Goal: Check status: Check status

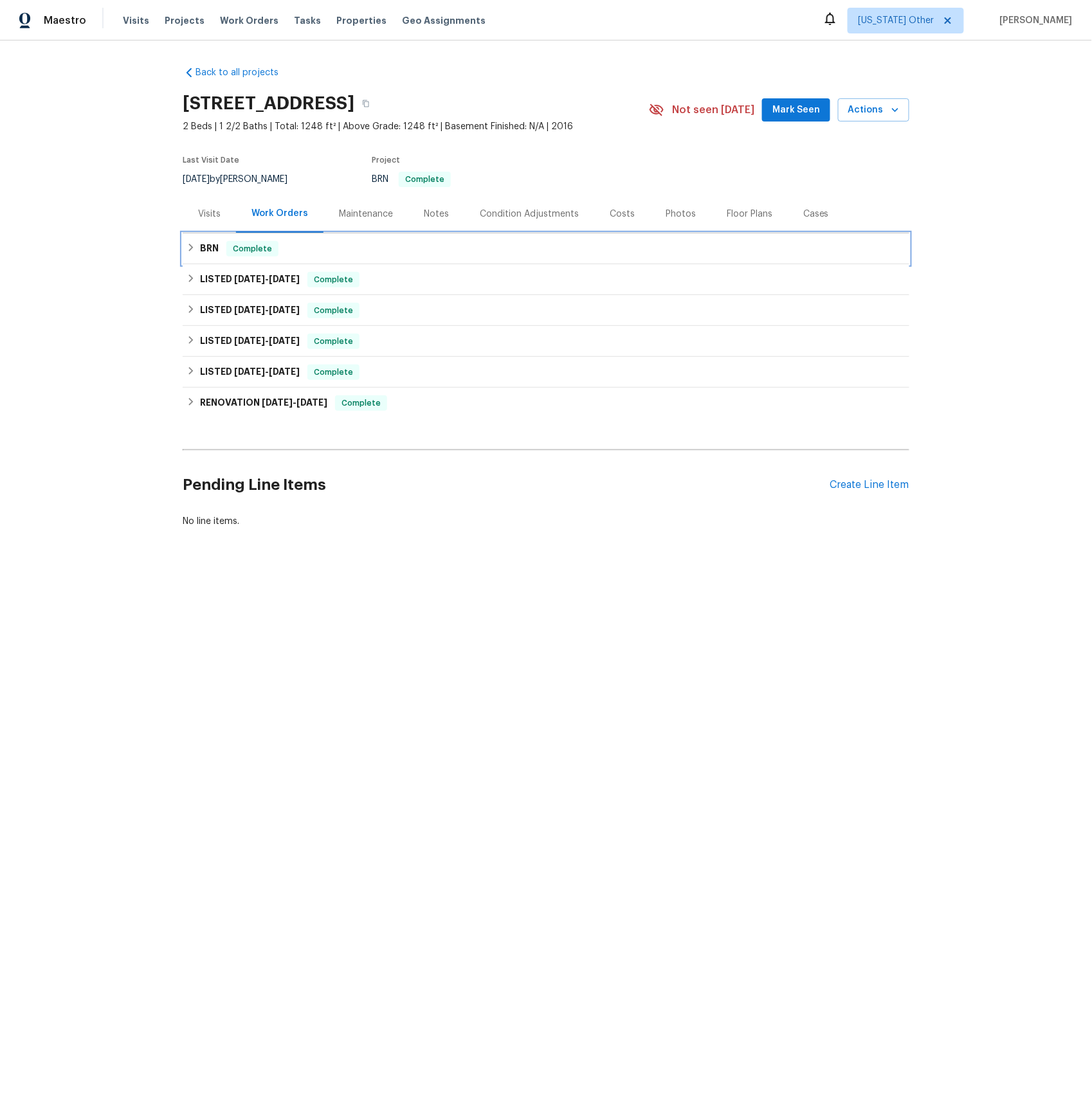
click at [209, 249] on h6 "BRN" at bounding box center [209, 249] width 19 height 15
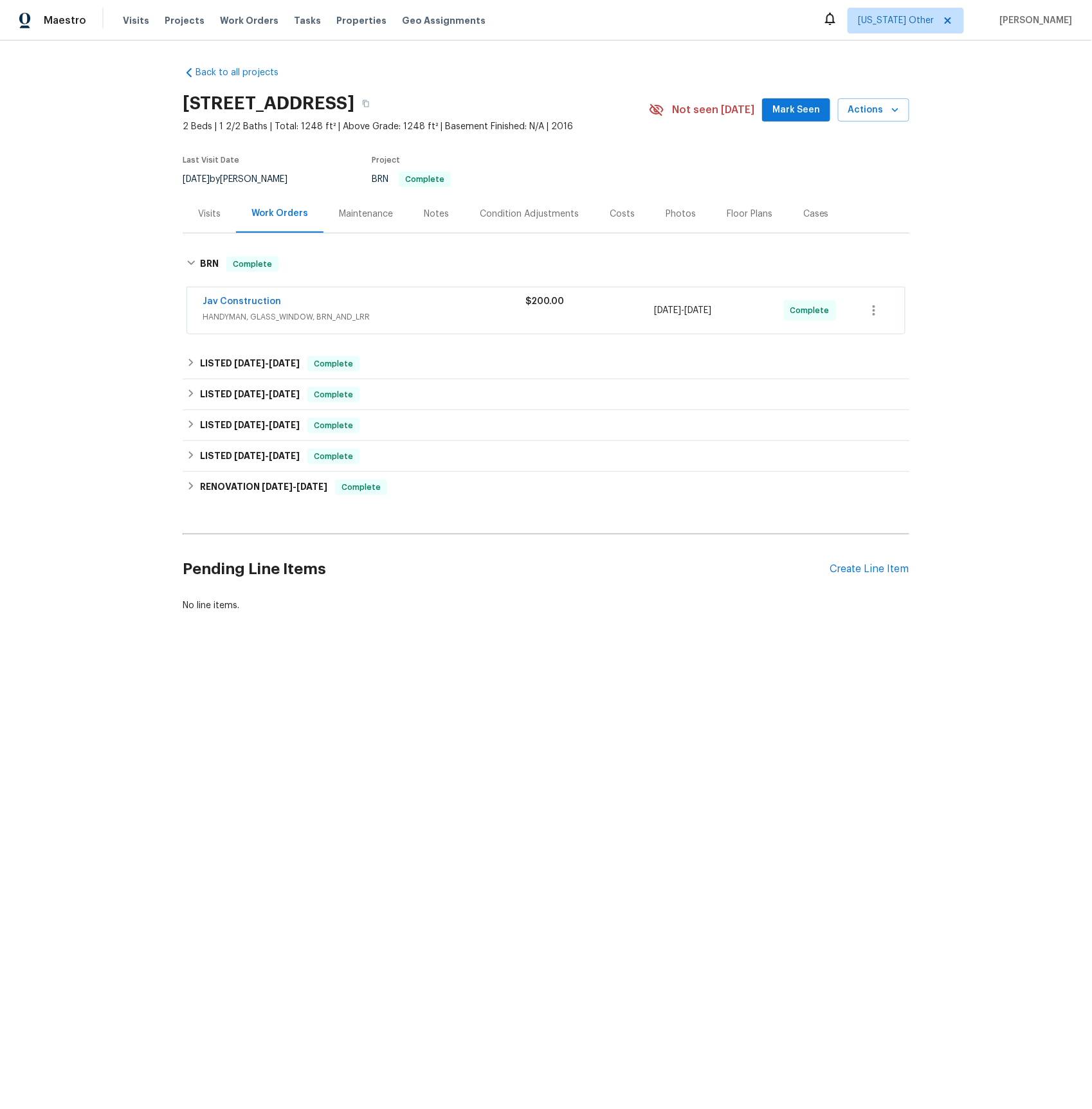
click at [227, 317] on span "HANDYMAN, GLASS_WINDOW, BRN_AND_LRR" at bounding box center [363, 316] width 322 height 13
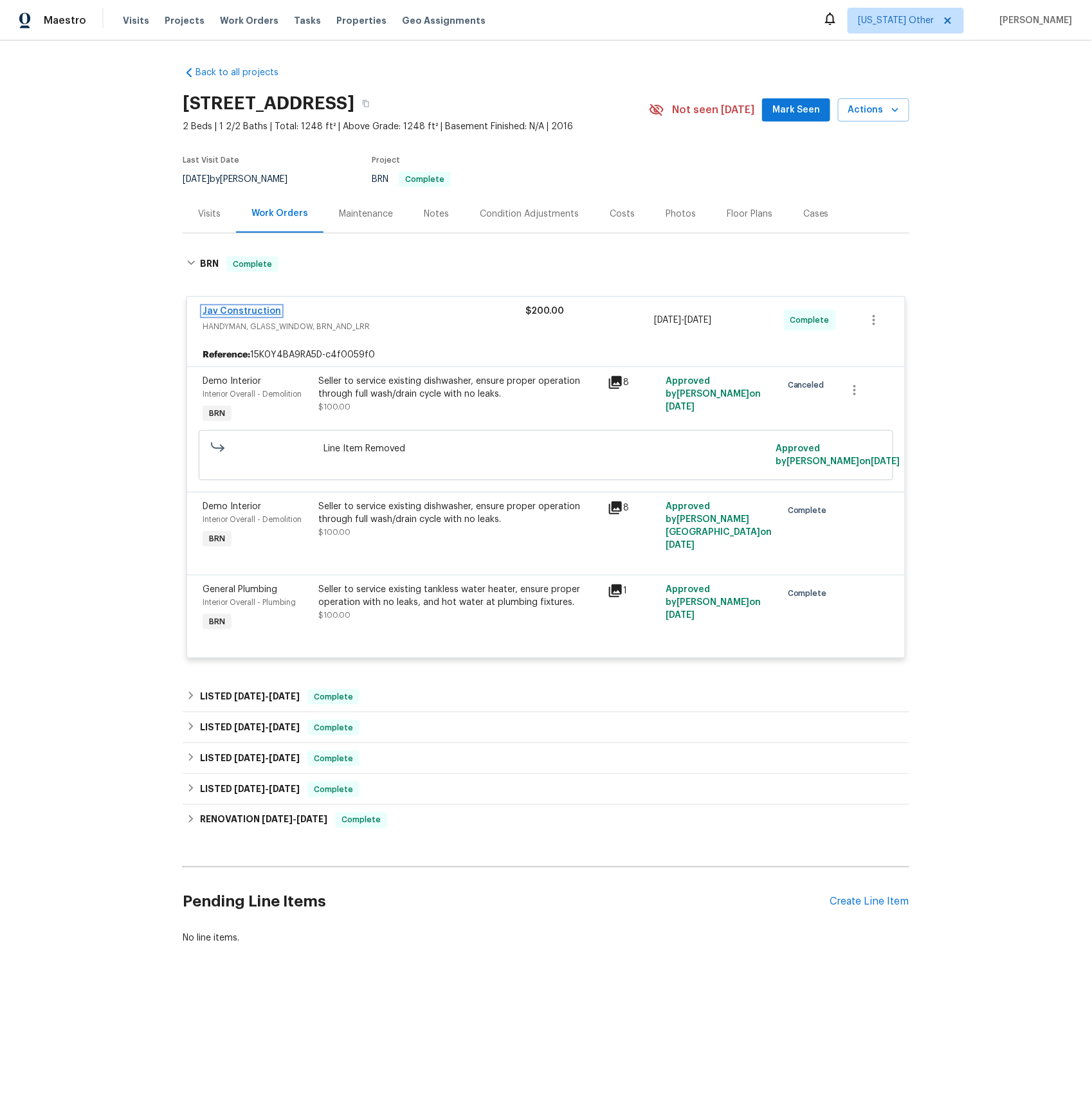
click at [233, 310] on link "Jav Construction" at bounding box center [242, 310] width 79 height 9
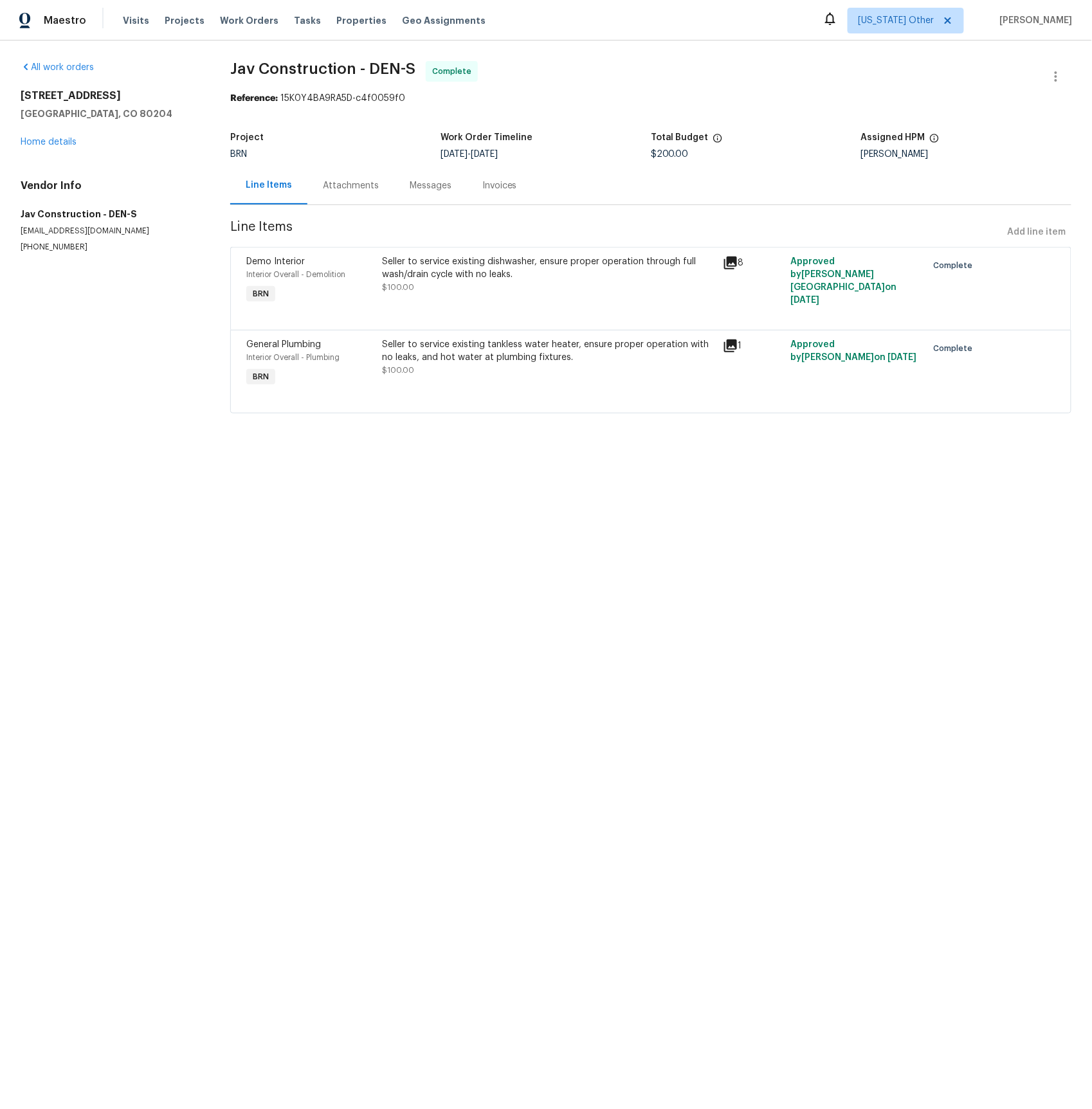
click at [358, 185] on div "Attachments" at bounding box center [350, 186] width 56 height 13
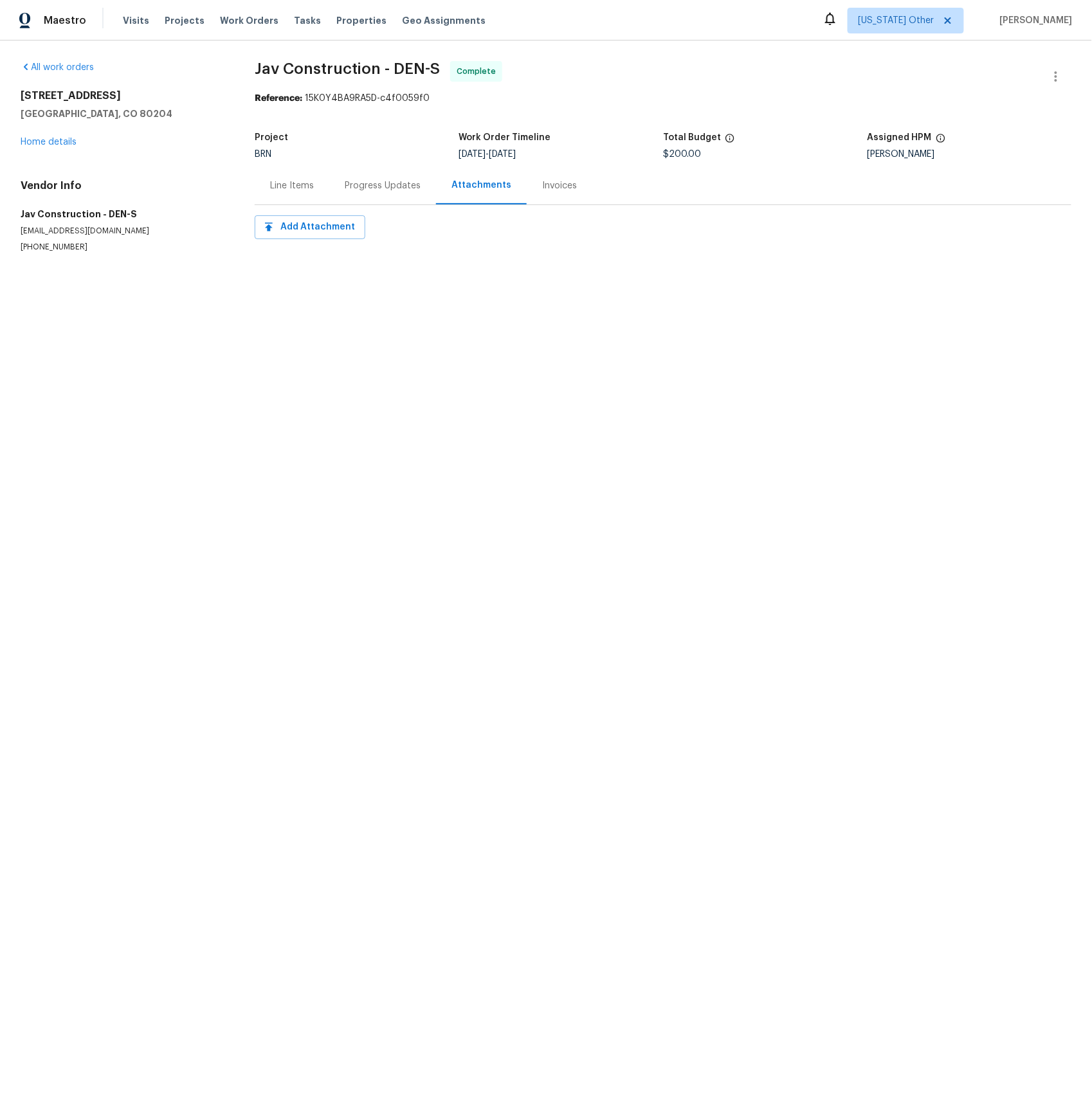
drag, startPoint x: 382, startPoint y: 190, endPoint x: 374, endPoint y: 191, distance: 8.1
click at [382, 190] on div "Progress Updates" at bounding box center [382, 186] width 76 height 13
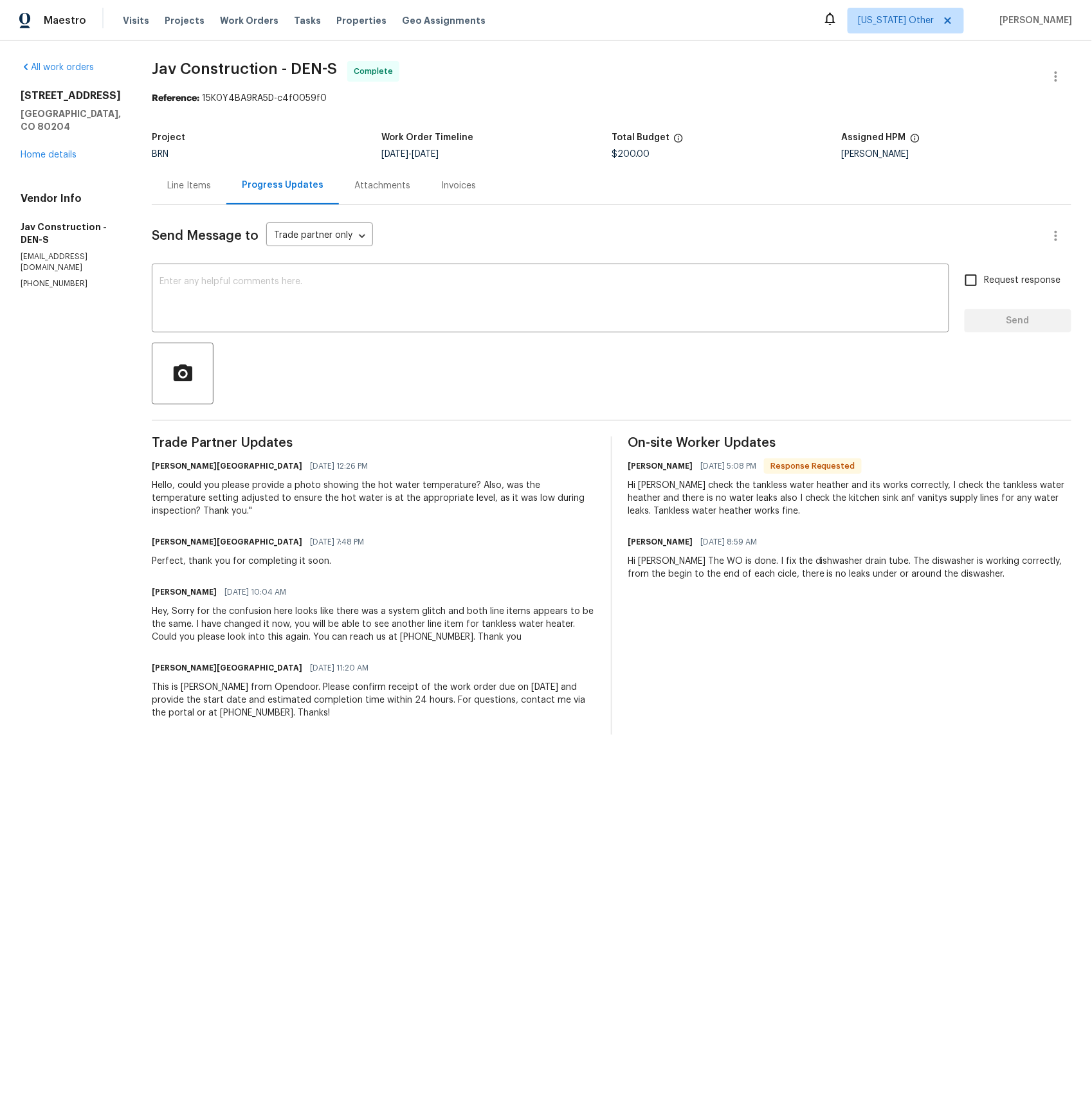
click at [273, 190] on div "Progress Updates" at bounding box center [282, 185] width 82 height 13
click at [190, 180] on div "Line Items" at bounding box center [189, 186] width 44 height 13
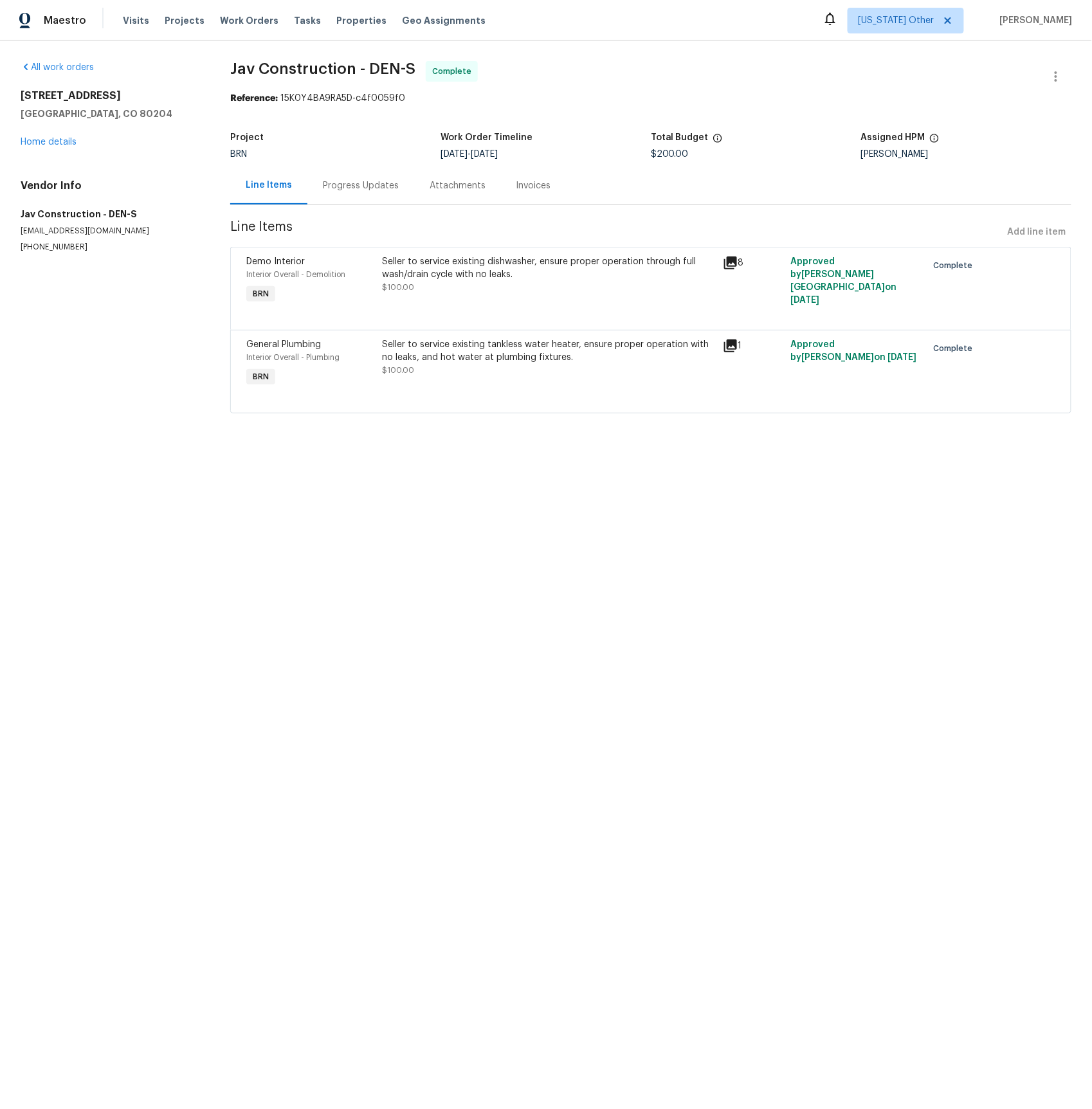
click at [730, 347] on icon at bounding box center [730, 345] width 13 height 13
